Goal: Task Accomplishment & Management: Complete application form

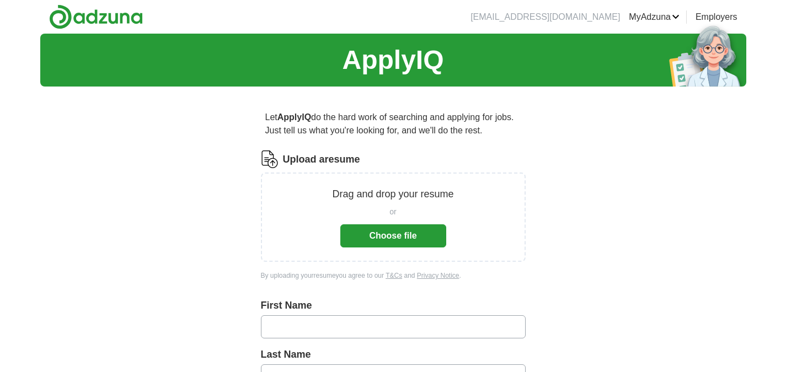
click at [369, 234] on button "Choose file" at bounding box center [393, 235] width 106 height 23
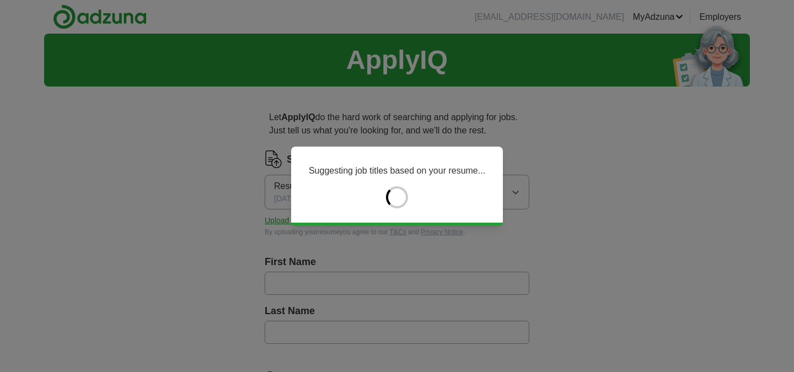
type input "*****"
type input "******"
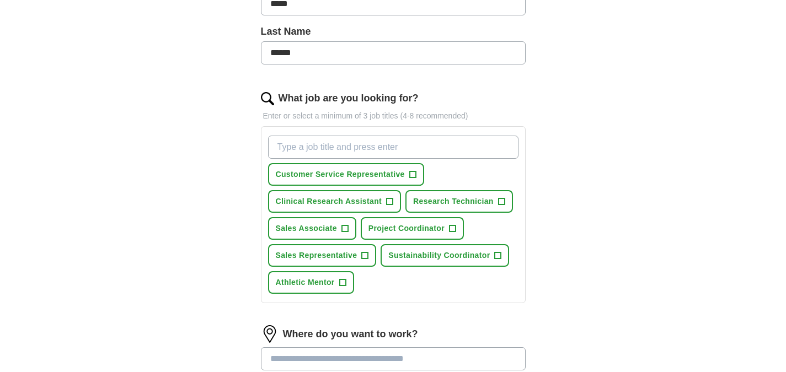
scroll to position [283, 0]
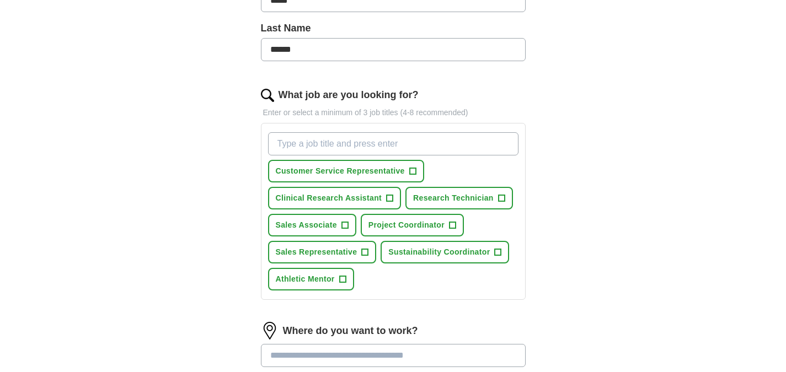
click at [365, 138] on input "What job are you looking for?" at bounding box center [393, 143] width 250 height 23
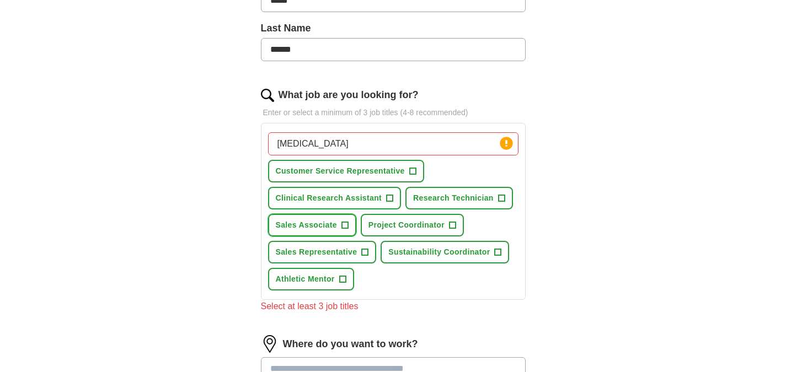
click at [342, 217] on button "Sales Associate +" at bounding box center [312, 225] width 88 height 23
click at [386, 146] on input "[MEDICAL_DATA]" at bounding box center [393, 143] width 250 height 23
type input "diabete"
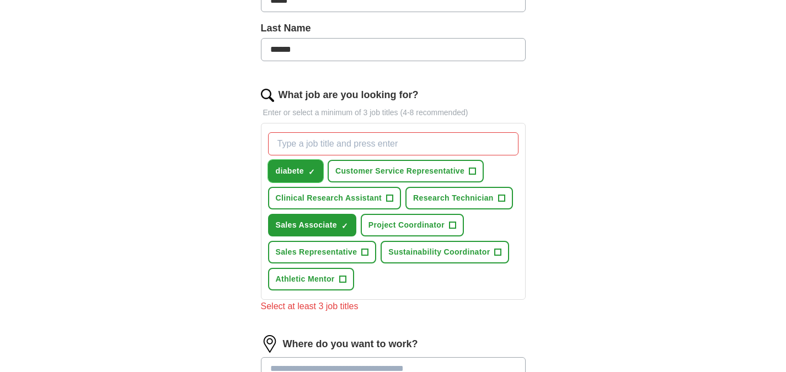
click at [0, 0] on span "×" at bounding box center [0, 0] width 0 height 0
click at [350, 149] on input "What job are you looking for?" at bounding box center [393, 143] width 250 height 23
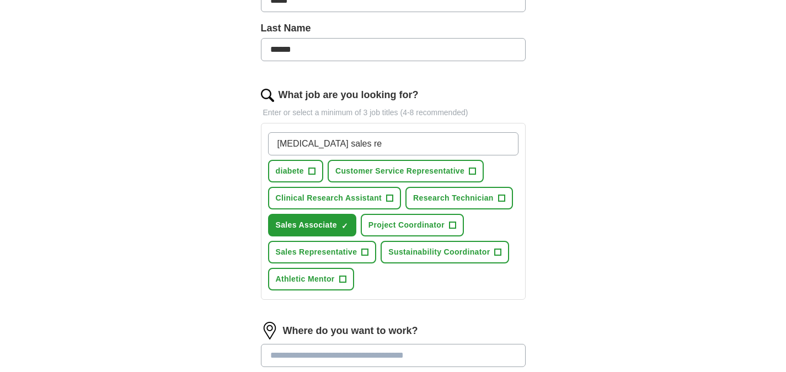
type input "[MEDICAL_DATA] sales rep"
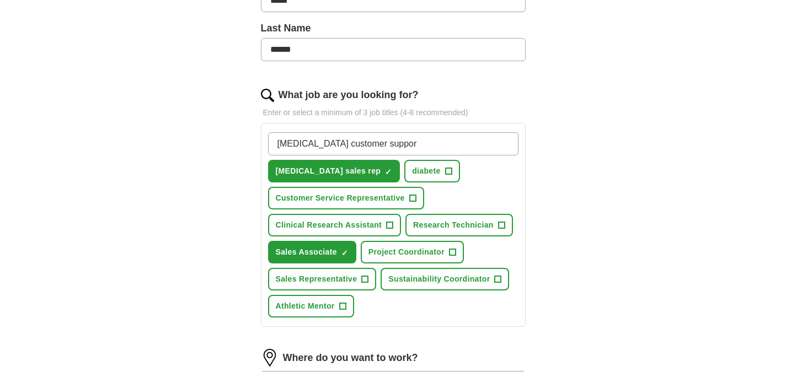
type input "[MEDICAL_DATA] customer support"
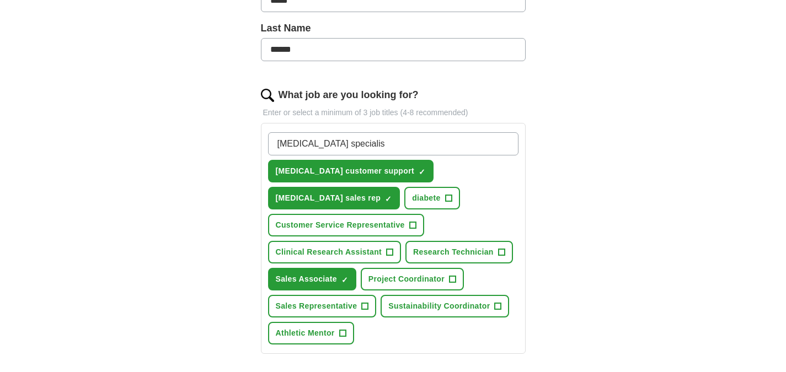
type input "[MEDICAL_DATA] specialist"
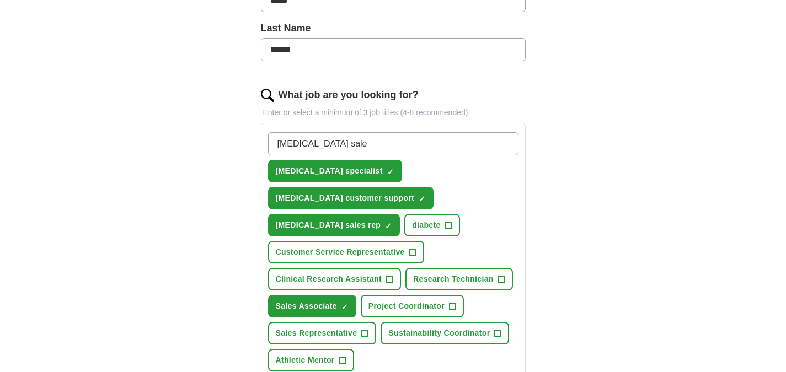
type input "[MEDICAL_DATA] sales"
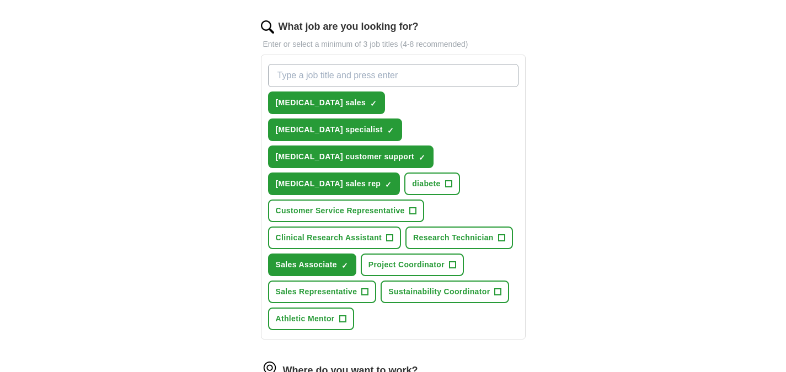
scroll to position [353, 0]
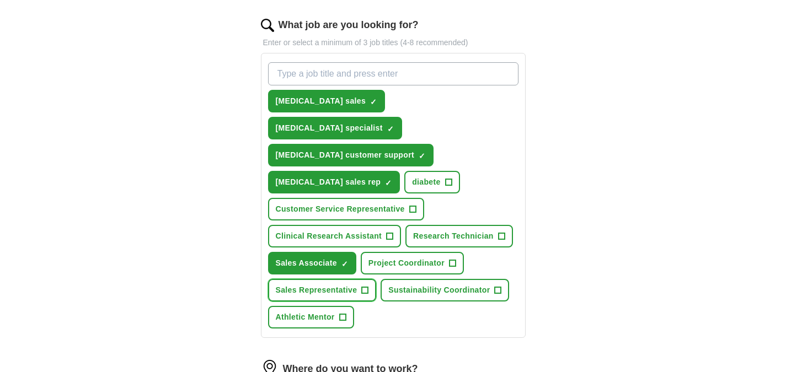
click at [363, 286] on span "+" at bounding box center [365, 290] width 7 height 9
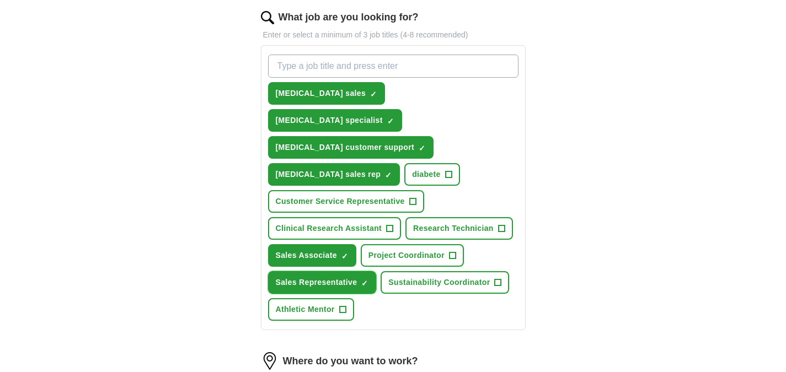
scroll to position [372, 0]
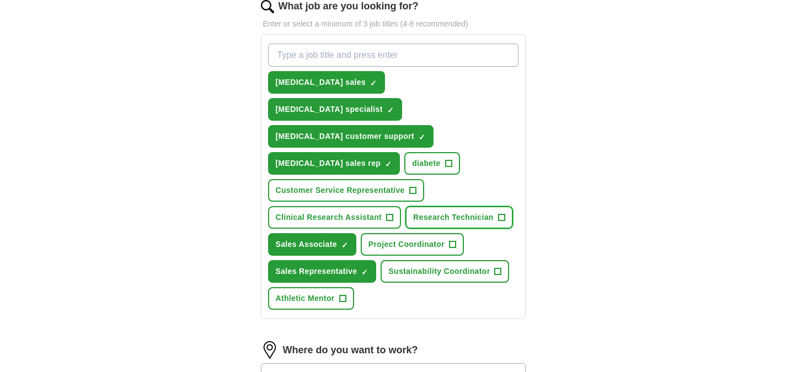
click at [498, 213] on span "+" at bounding box center [501, 217] width 7 height 9
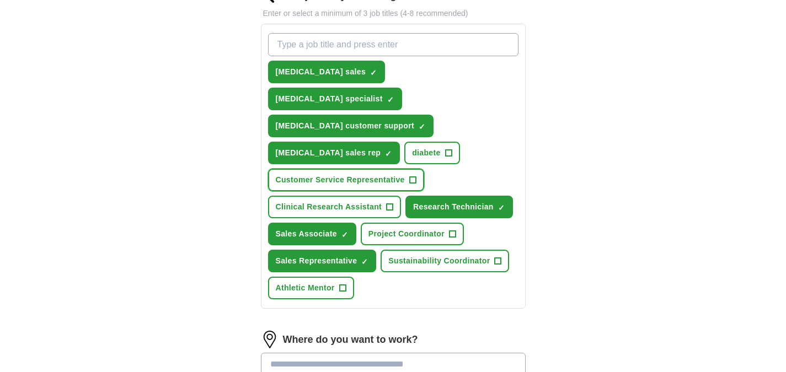
click at [416, 176] on span "+" at bounding box center [412, 180] width 7 height 9
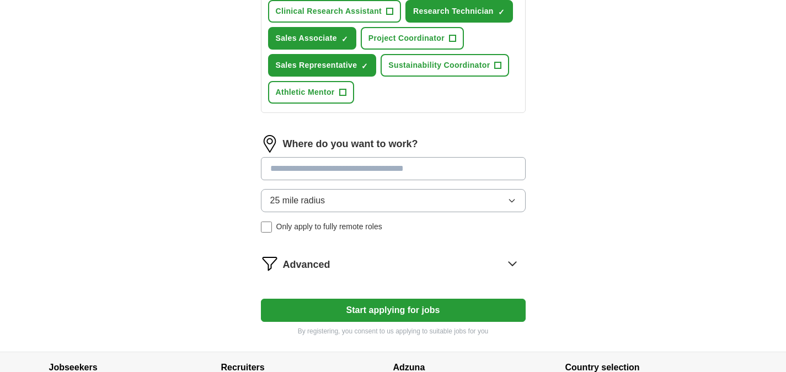
scroll to position [581, 0]
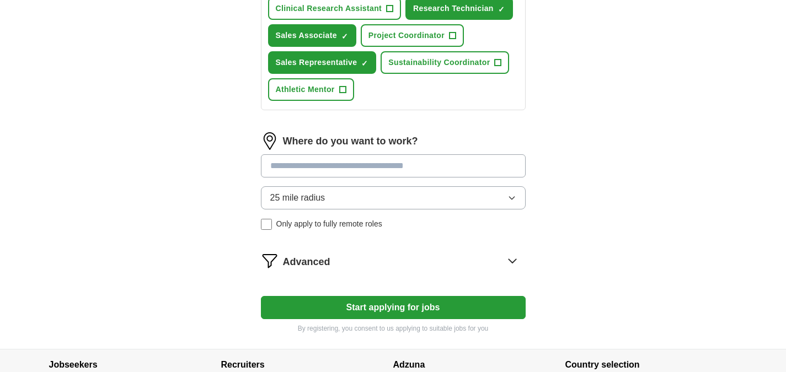
click at [424, 296] on button "Start applying for jobs" at bounding box center [393, 307] width 265 height 23
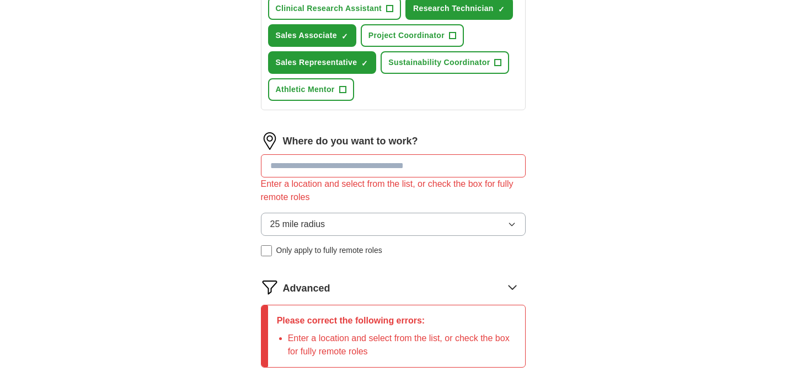
click at [397, 154] on input at bounding box center [393, 165] width 265 height 23
type input "*"
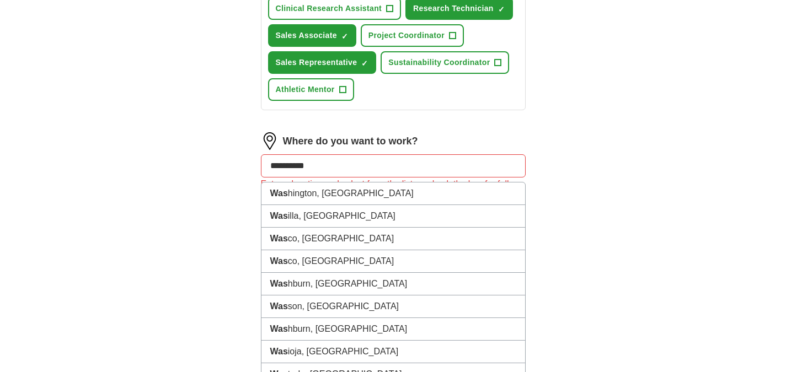
type input "*********"
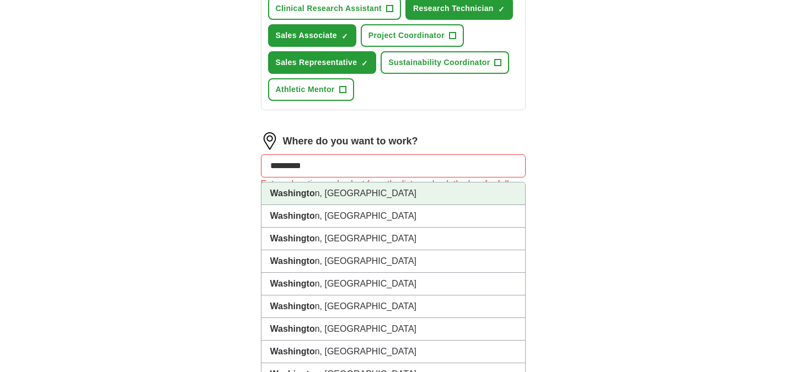
click at [357, 183] on li "Washingto n, [GEOGRAPHIC_DATA]" at bounding box center [393, 194] width 264 height 23
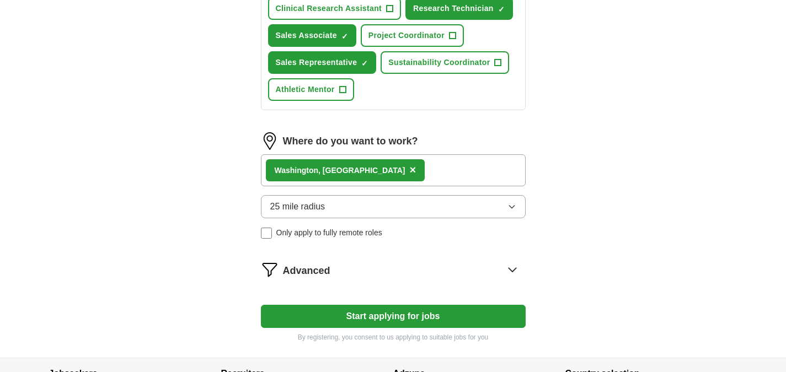
click at [395, 154] on div "Washingto n, [GEOGRAPHIC_DATA] ×" at bounding box center [393, 170] width 265 height 32
click at [368, 195] on button "25 mile radius" at bounding box center [393, 206] width 265 height 23
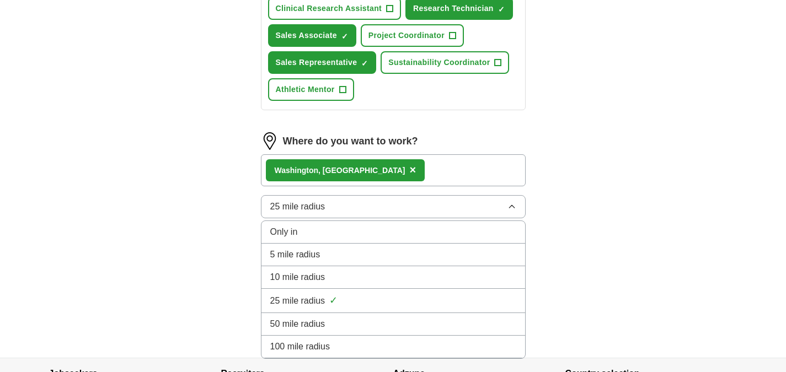
click at [394, 154] on div "Washingto n, [GEOGRAPHIC_DATA] ×" at bounding box center [393, 170] width 265 height 32
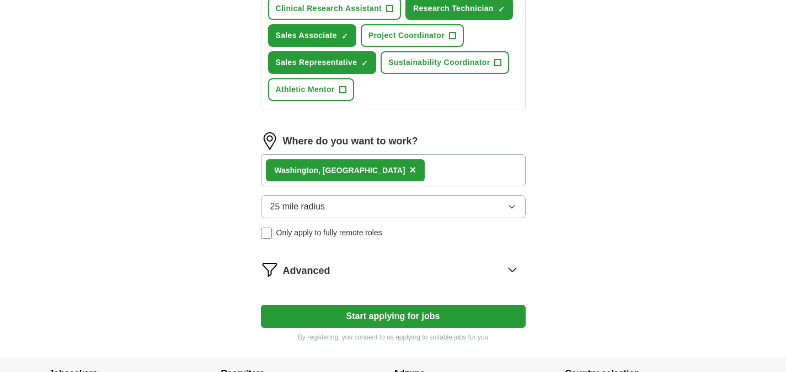
click at [311, 166] on strong "Washingto" at bounding box center [294, 170] width 39 height 9
click at [361, 154] on div "Washingto n, [GEOGRAPHIC_DATA] ×" at bounding box center [393, 170] width 265 height 32
click at [404, 305] on button "Start applying for jobs" at bounding box center [393, 316] width 265 height 23
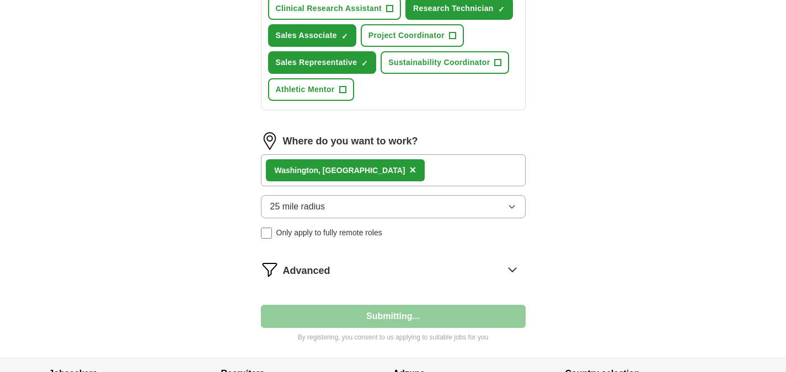
select select "**"
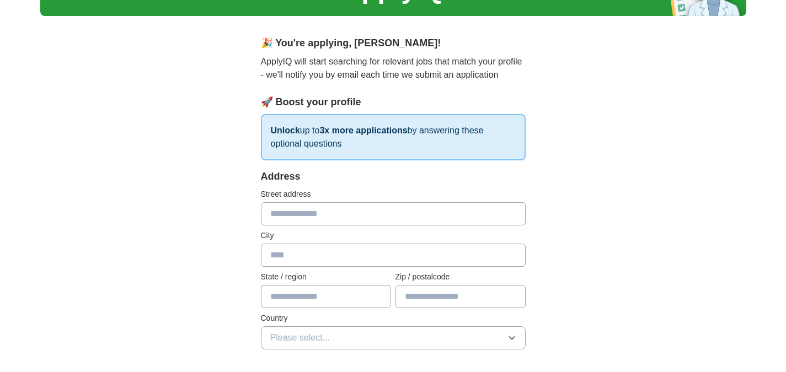
scroll to position [71, 0]
click at [350, 223] on input "text" at bounding box center [393, 213] width 265 height 23
type input "**********"
type input "*********"
type input "**"
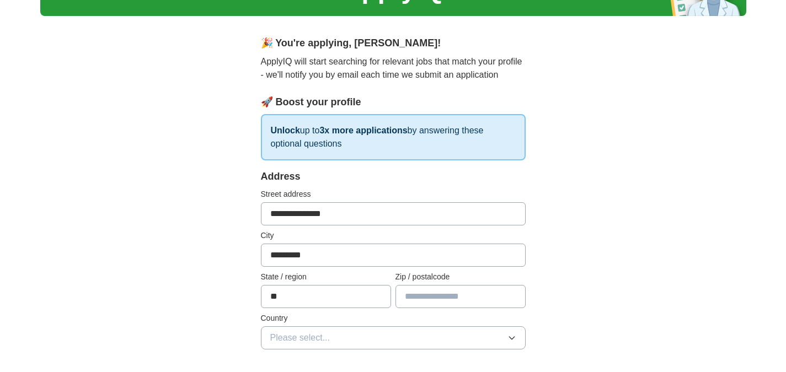
type input "*****"
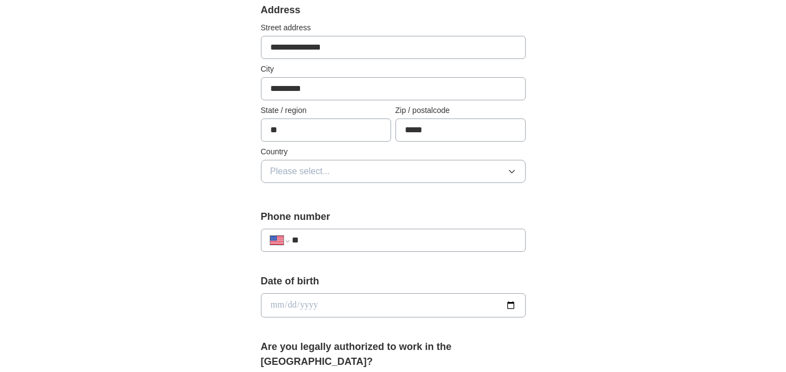
scroll to position [238, 0]
click at [368, 177] on button "Please select..." at bounding box center [393, 170] width 265 height 23
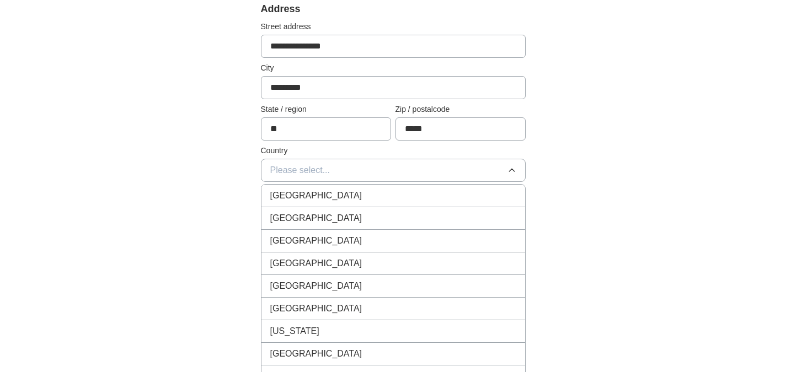
click at [331, 222] on div "[GEOGRAPHIC_DATA]" at bounding box center [393, 218] width 246 height 13
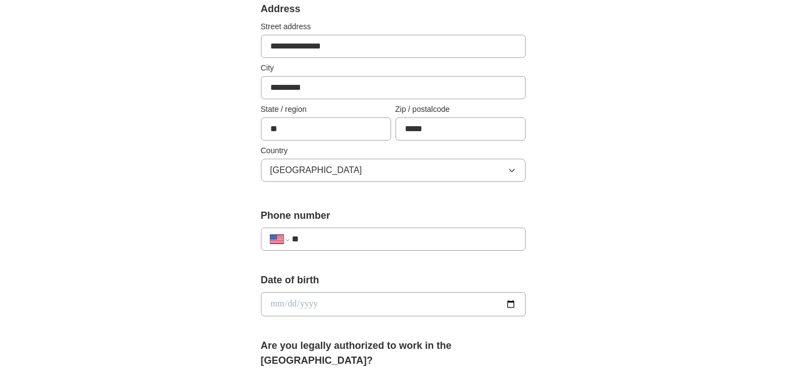
click at [351, 232] on div "**********" at bounding box center [393, 239] width 265 height 23
click at [349, 241] on input "**" at bounding box center [404, 239] width 224 height 13
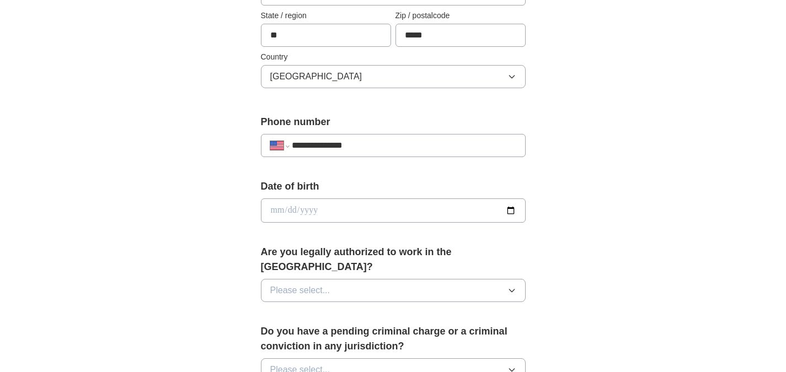
scroll to position [333, 0]
type input "**********"
click at [510, 213] on input "date" at bounding box center [393, 209] width 265 height 24
type input "**********"
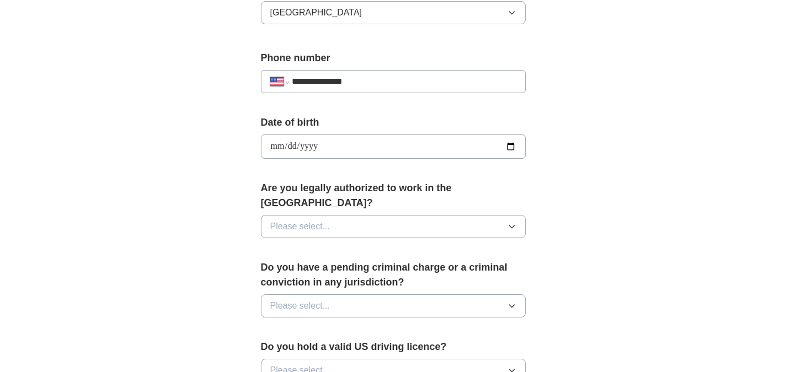
scroll to position [397, 0]
click at [319, 230] on div "Are you legally authorized to work in the [GEOGRAPHIC_DATA]? Please select..." at bounding box center [393, 213] width 265 height 66
click at [337, 215] on button "Please select..." at bounding box center [393, 226] width 265 height 23
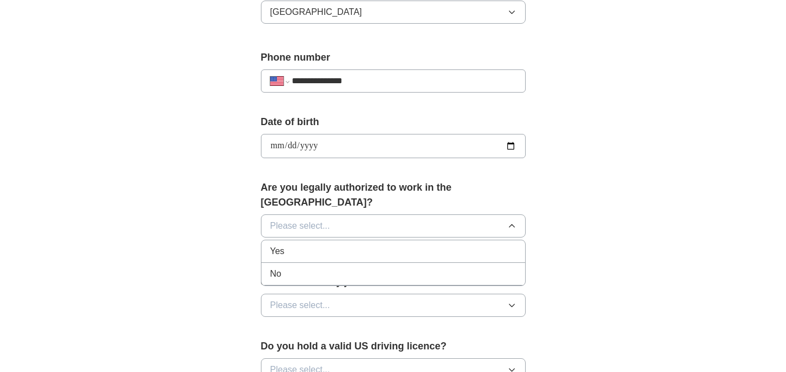
click at [296, 245] on div "Yes" at bounding box center [393, 251] width 246 height 13
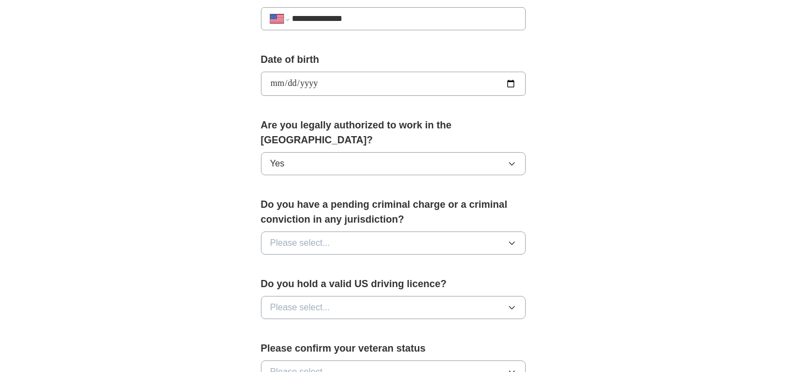
scroll to position [488, 0]
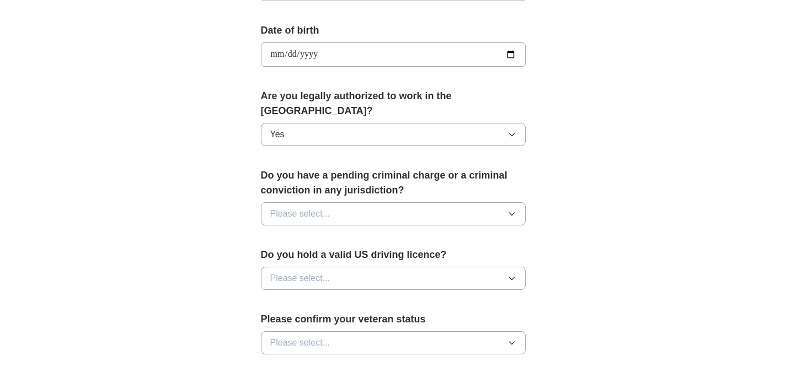
click at [340, 202] on button "Please select..." at bounding box center [393, 213] width 265 height 23
click at [295, 255] on div "No" at bounding box center [393, 261] width 246 height 13
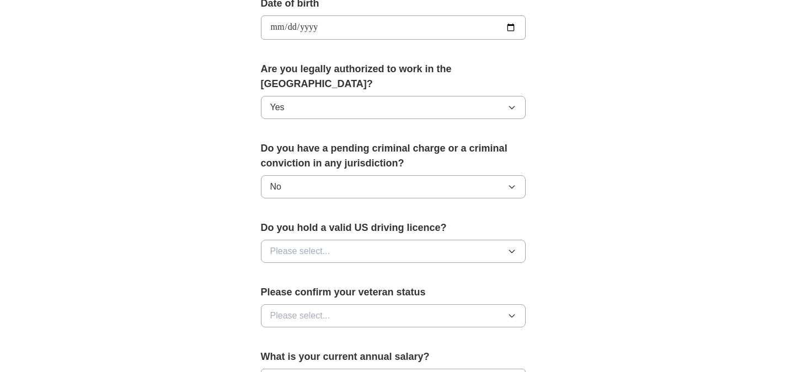
click at [295, 250] on div "Do you hold a valid US driving licence? Please select..." at bounding box center [393, 246] width 265 height 51
click at [303, 246] on button "Please select..." at bounding box center [393, 251] width 265 height 23
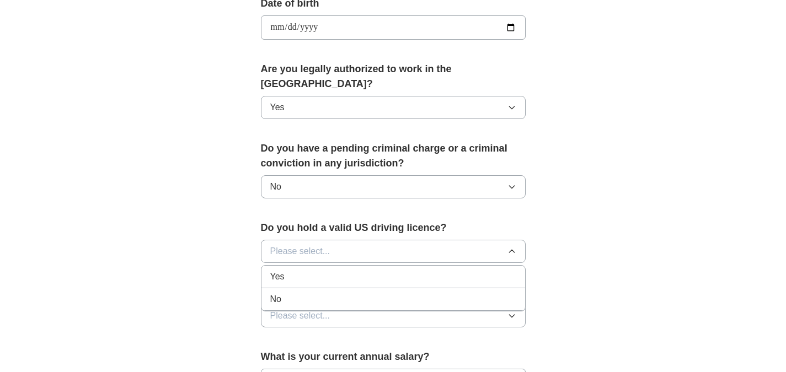
click at [293, 270] on div "Yes" at bounding box center [393, 276] width 246 height 13
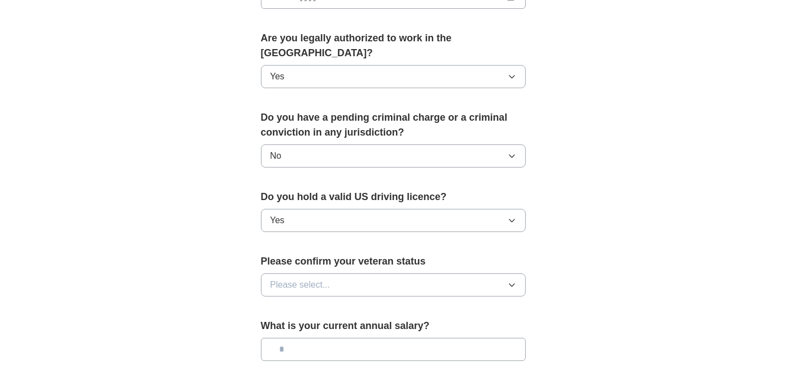
click at [288, 279] on span "Please select..." at bounding box center [300, 285] width 60 height 13
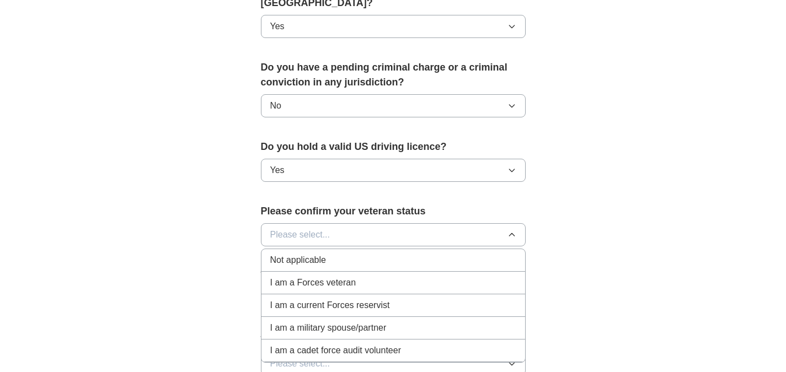
scroll to position [641, 0]
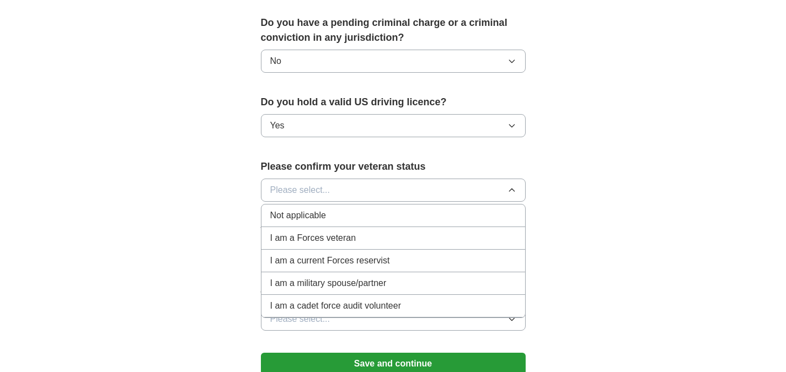
click at [331, 210] on li "Not applicable" at bounding box center [393, 216] width 264 height 23
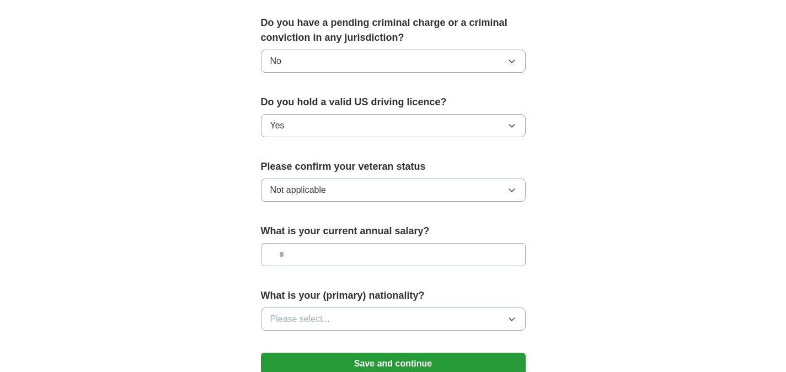
scroll to position [661, 0]
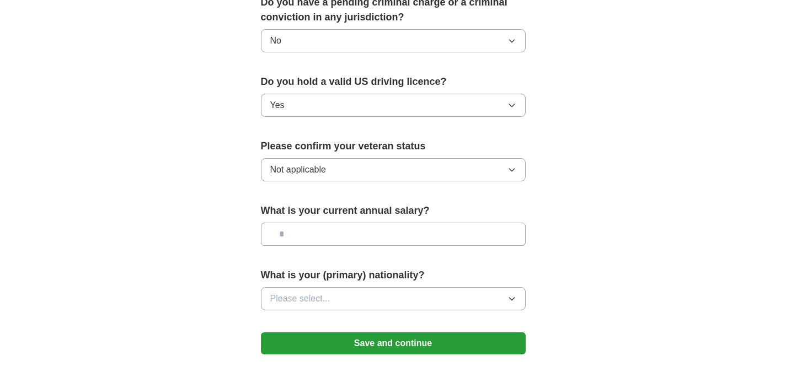
click at [331, 223] on input "text" at bounding box center [393, 234] width 265 height 23
type input "******"
click at [347, 287] on button "Please select..." at bounding box center [393, 298] width 265 height 23
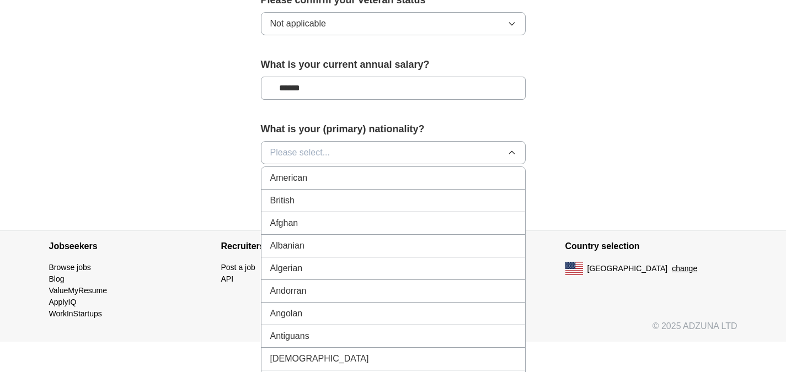
scroll to position [6, 0]
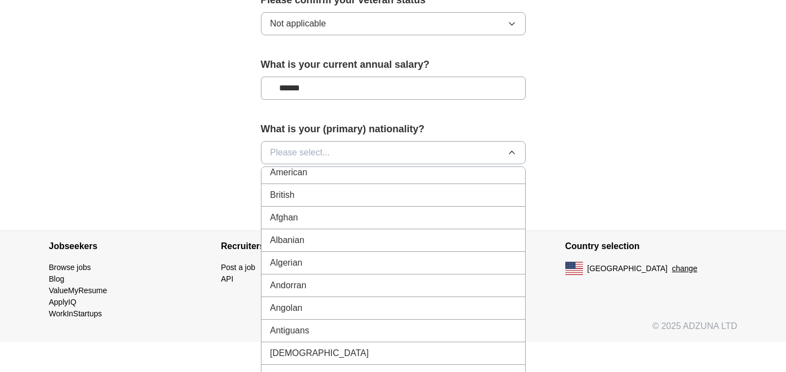
click at [326, 166] on div "American" at bounding box center [393, 172] width 246 height 13
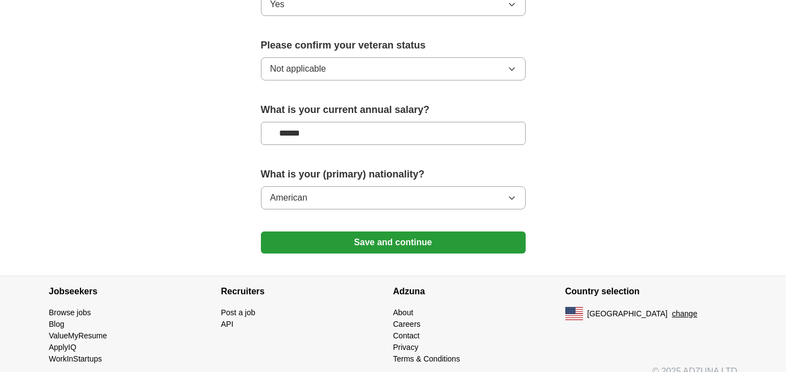
click at [390, 232] on button "Save and continue" at bounding box center [393, 243] width 265 height 22
